Goal: Task Accomplishment & Management: Manage account settings

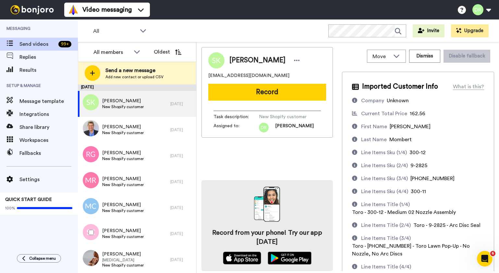
scroll to position [135, 0]
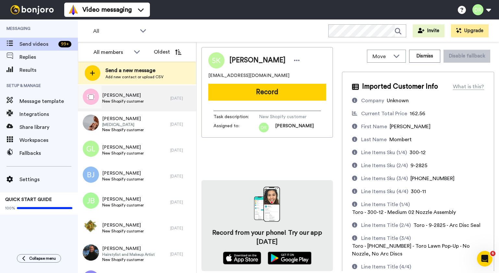
click at [127, 93] on span "[PERSON_NAME]" at bounding box center [123, 95] width 42 height 6
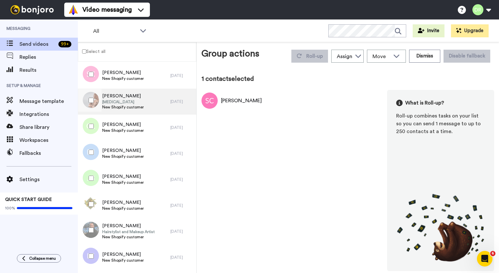
click at [109, 99] on span "[PERSON_NAME]" at bounding box center [123, 96] width 42 height 6
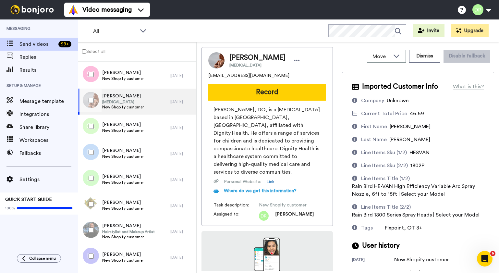
scroll to position [43, 0]
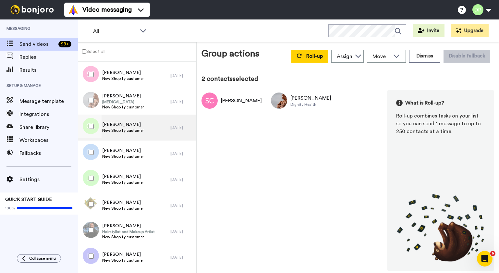
click at [129, 122] on span "[PERSON_NAME]" at bounding box center [123, 124] width 42 height 6
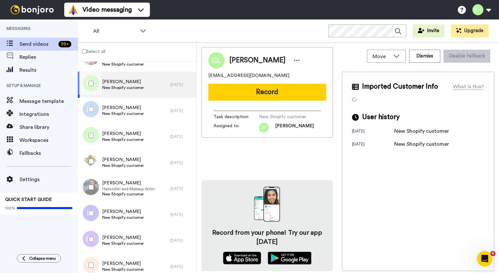
scroll to position [179, 0]
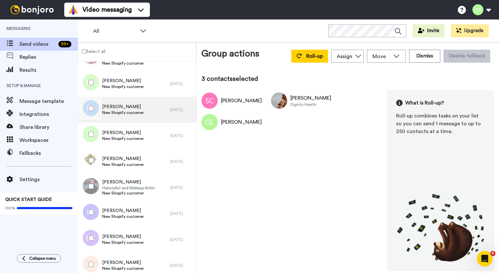
click at [125, 106] on span "[PERSON_NAME]" at bounding box center [123, 107] width 42 height 6
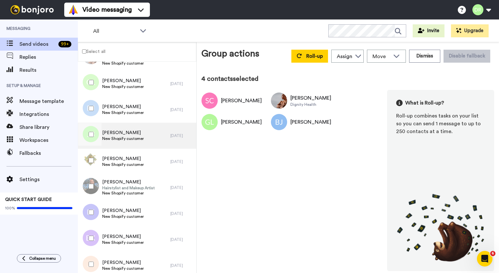
click at [124, 133] on span "[PERSON_NAME]" at bounding box center [123, 132] width 42 height 6
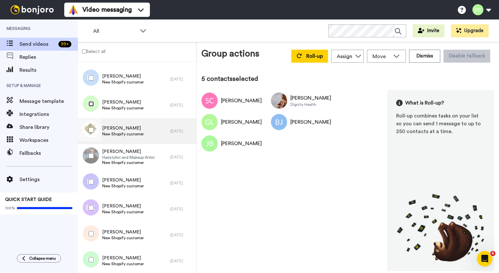
scroll to position [211, 0]
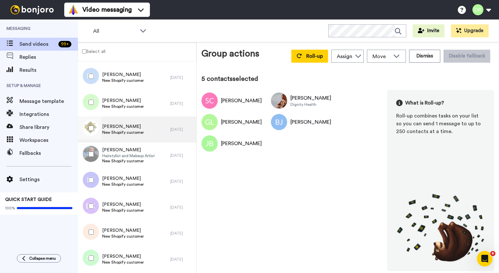
click at [124, 129] on span "[PERSON_NAME]" at bounding box center [123, 126] width 42 height 6
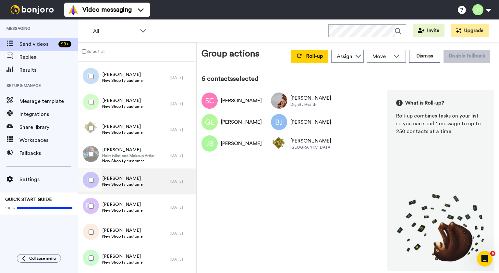
click at [122, 176] on span "[PERSON_NAME]" at bounding box center [123, 178] width 42 height 6
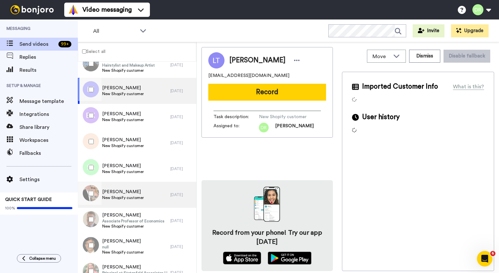
scroll to position [311, 0]
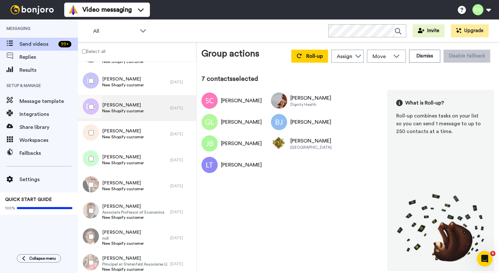
click at [126, 107] on span "[PERSON_NAME]" at bounding box center [123, 105] width 42 height 6
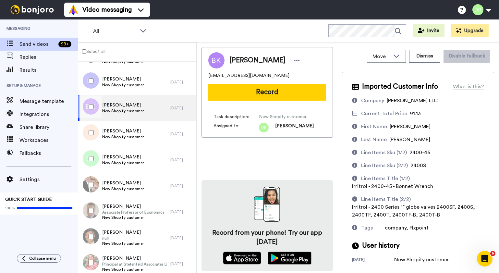
scroll to position [3, 0]
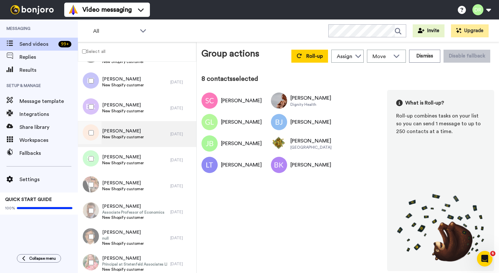
click at [114, 127] on div "[PERSON_NAME] New Shopify customer" at bounding box center [124, 134] width 92 height 26
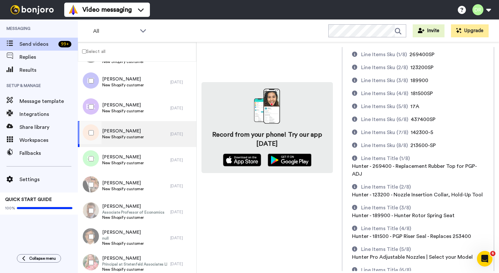
scroll to position [205, 0]
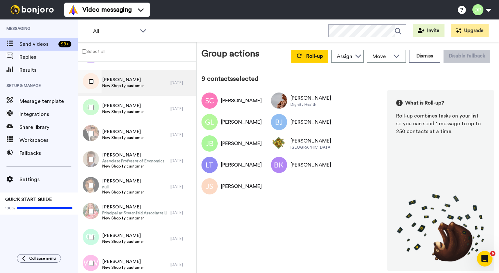
scroll to position [363, 0]
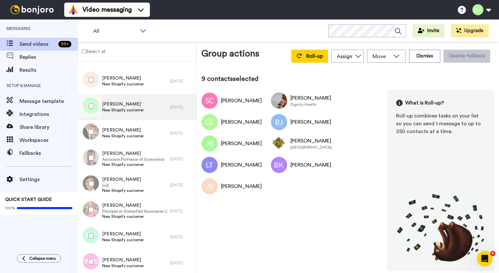
click at [122, 104] on span "[PERSON_NAME]" at bounding box center [123, 104] width 42 height 6
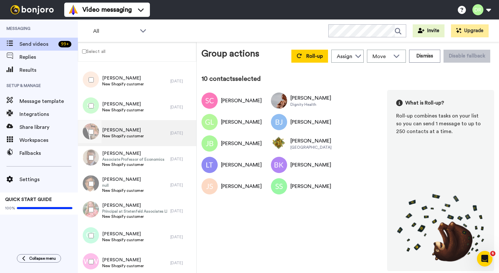
click at [120, 128] on span "[PERSON_NAME]" at bounding box center [123, 130] width 42 height 6
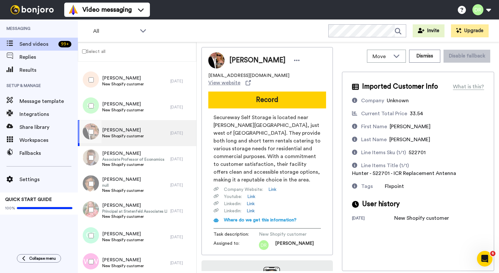
scroll to position [80, 0]
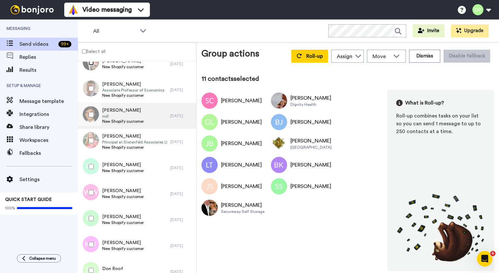
scroll to position [431, 0]
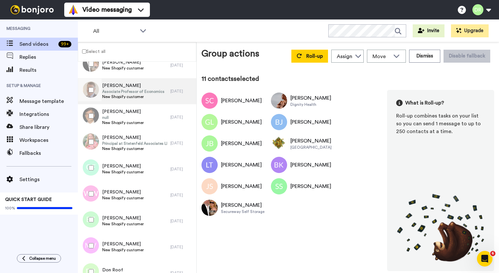
click at [140, 94] on span "New Shopify customer" at bounding box center [133, 96] width 62 height 5
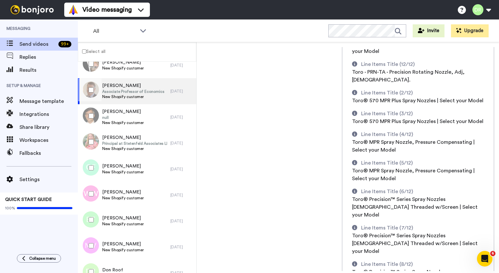
scroll to position [408, 0]
